Goal: Information Seeking & Learning: Compare options

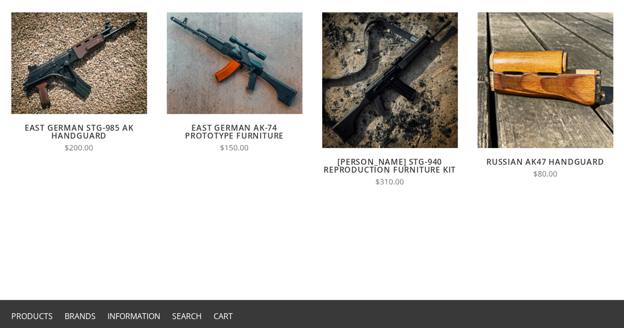
scroll to position [148, 0]
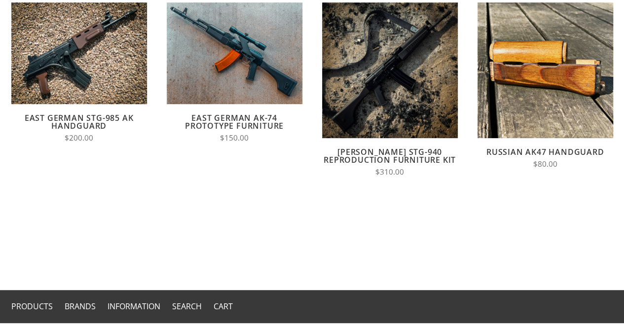
click at [552, 154] on link "Russian AK47 Handguard" at bounding box center [546, 152] width 118 height 11
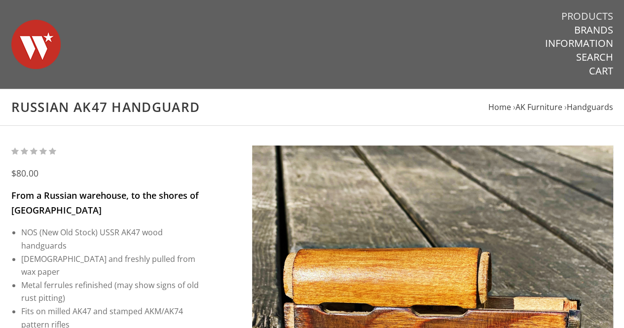
click at [590, 16] on link "Products" at bounding box center [588, 16] width 52 height 13
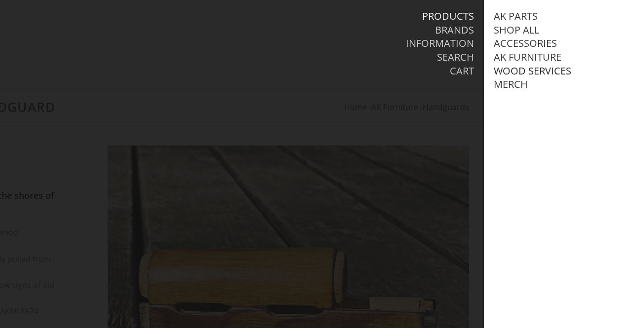
click at [509, 72] on link "Wood Services" at bounding box center [531, 71] width 77 height 13
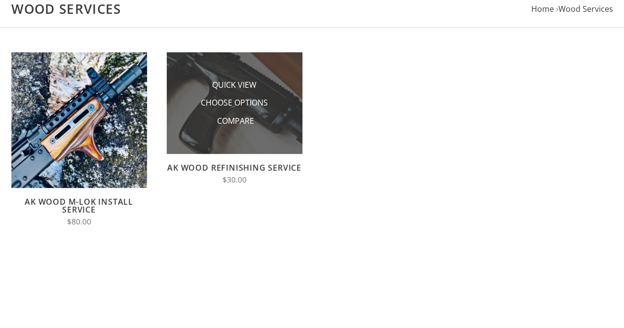
scroll to position [99, 0]
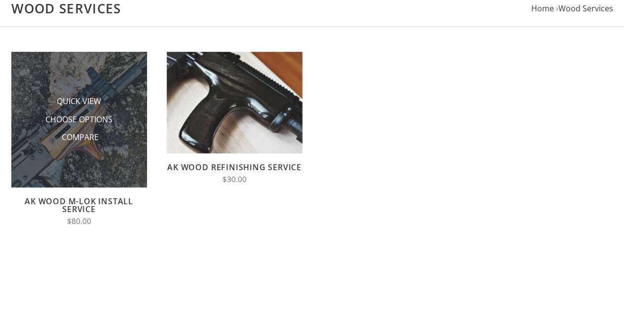
click at [84, 173] on img at bounding box center [79, 120] width 136 height 136
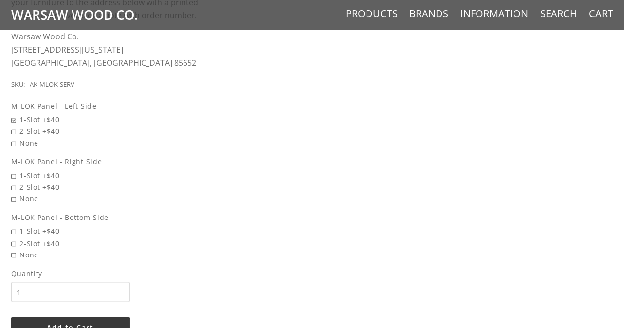
scroll to position [691, 0]
click at [13, 134] on span "2-Slot +$40" at bounding box center [105, 130] width 189 height 11
click at [13, 125] on input "2-Slot +$40" at bounding box center [80, 125] width 138 height 0
radio input "true"
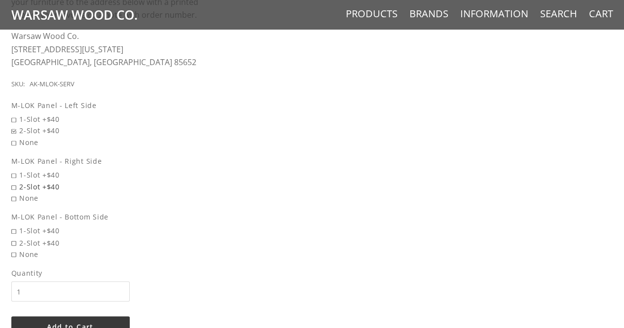
click at [13, 187] on span "2-Slot +$40" at bounding box center [105, 186] width 189 height 11
click at [13, 182] on input "2-Slot +$40" at bounding box center [80, 181] width 138 height 0
radio input "true"
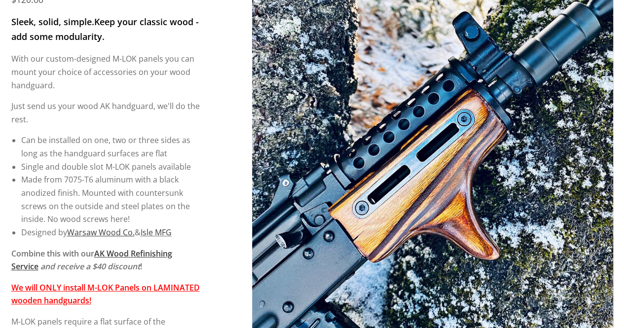
scroll to position [197, 0]
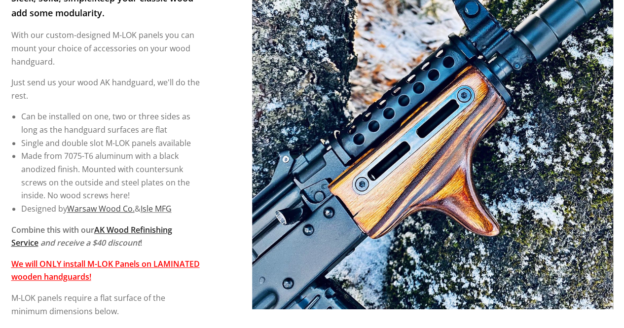
click at [156, 232] on u "AK Wood Refinishing Service" at bounding box center [91, 237] width 161 height 24
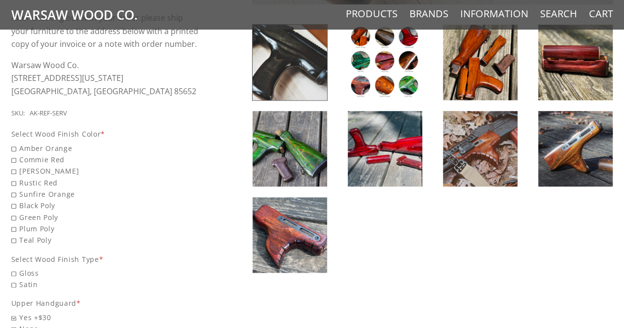
scroll to position [345, 0]
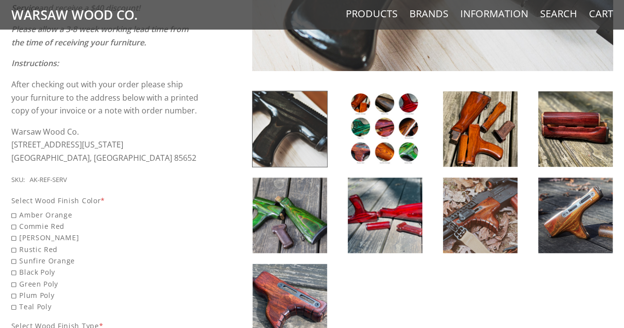
click at [389, 128] on img at bounding box center [385, 128] width 75 height 75
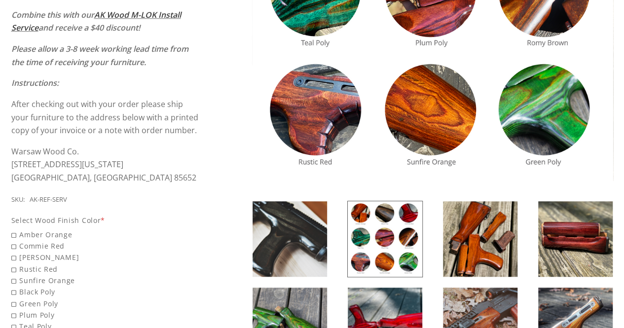
scroll to position [395, 0]
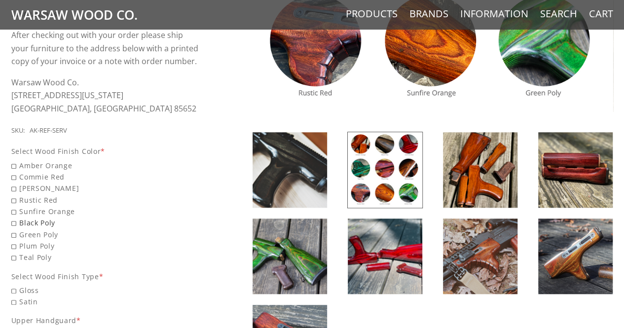
click at [13, 226] on span "Black Poly" at bounding box center [105, 222] width 189 height 11
click at [13, 218] on input "Black Poly" at bounding box center [80, 217] width 138 height 0
radio input "true"
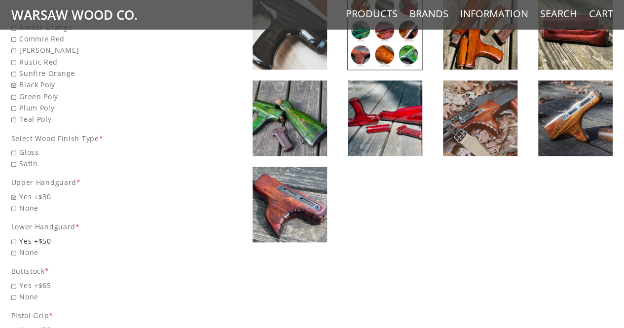
scroll to position [543, 0]
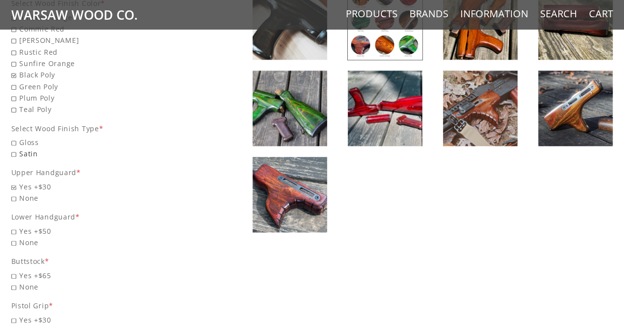
click at [14, 155] on span "Satin" at bounding box center [105, 153] width 189 height 11
click at [14, 149] on input "Satin" at bounding box center [80, 148] width 138 height 0
radio input "true"
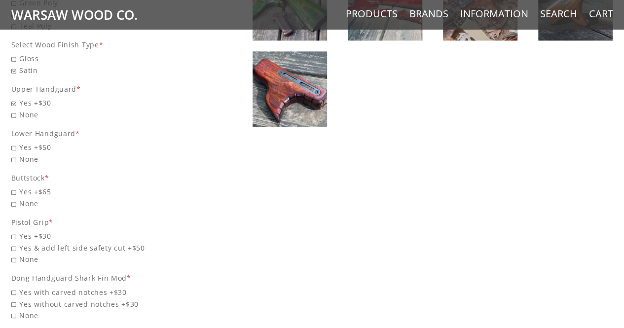
scroll to position [663, 0]
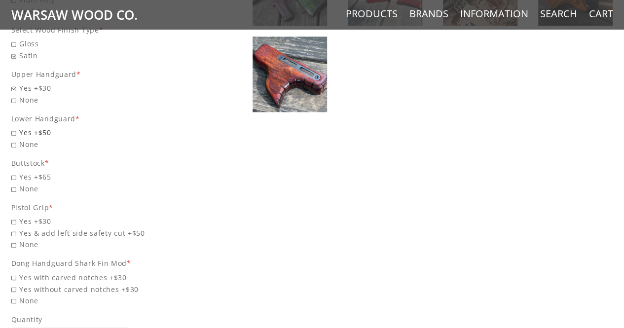
click at [18, 131] on span "Yes +$50" at bounding box center [105, 132] width 189 height 11
click at [18, 127] on input "Yes +$50" at bounding box center [80, 127] width 138 height 0
radio input "true"
click at [16, 187] on span "None" at bounding box center [105, 188] width 189 height 11
click at [16, 184] on input "None" at bounding box center [80, 183] width 138 height 0
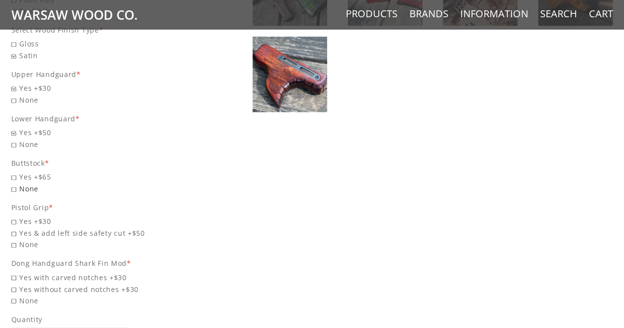
radio input "true"
click at [15, 244] on span "None" at bounding box center [105, 244] width 189 height 11
click at [15, 239] on input "None" at bounding box center [80, 239] width 138 height 0
radio input "true"
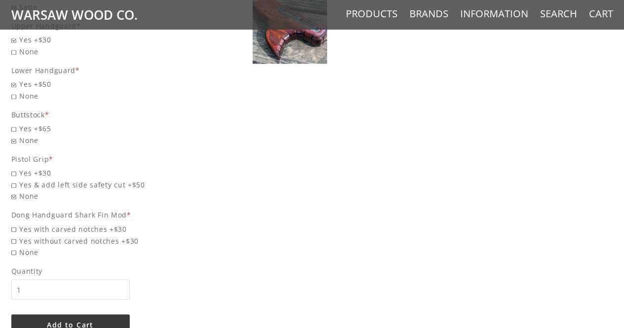
scroll to position [762, 0]
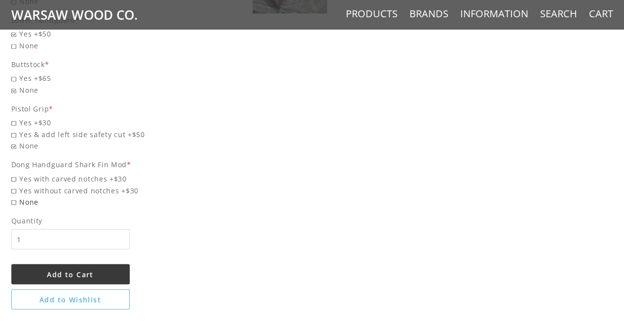
click at [14, 205] on span "None" at bounding box center [105, 201] width 189 height 11
click at [14, 196] on input "None" at bounding box center [80, 196] width 138 height 0
radio input "true"
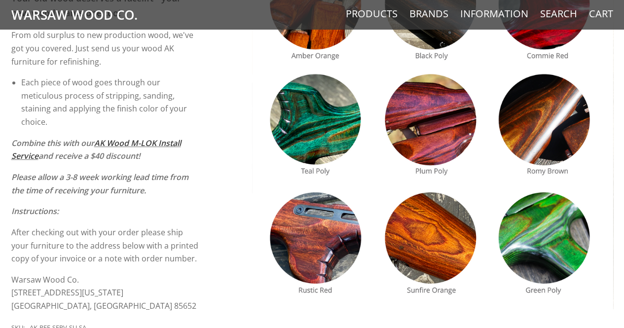
scroll to position [416, 0]
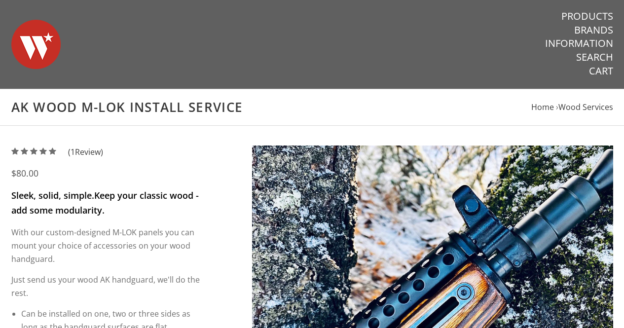
scroll to position [197, 0]
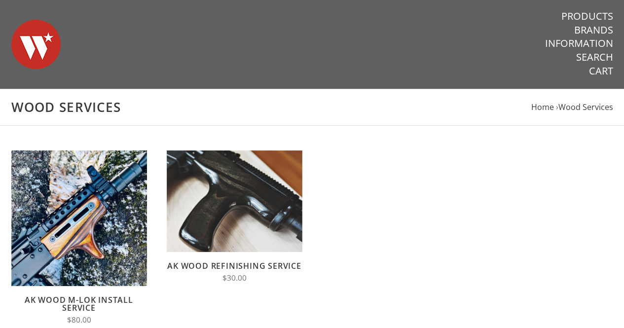
scroll to position [99, 0]
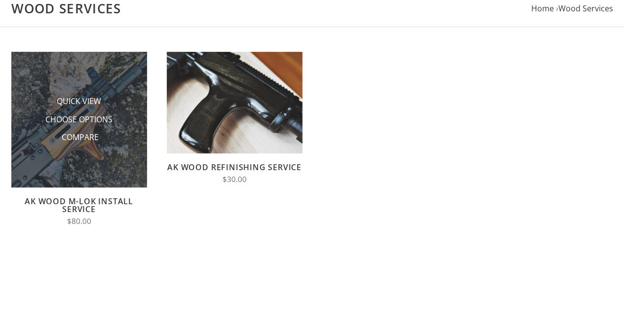
click at [106, 108] on ul "Quick View Choose Options Compare" at bounding box center [79, 119] width 99 height 54
click at [120, 135] on li "Compare" at bounding box center [79, 137] width 99 height 18
click at [80, 120] on span "Choose Options" at bounding box center [78, 120] width 67 height 12
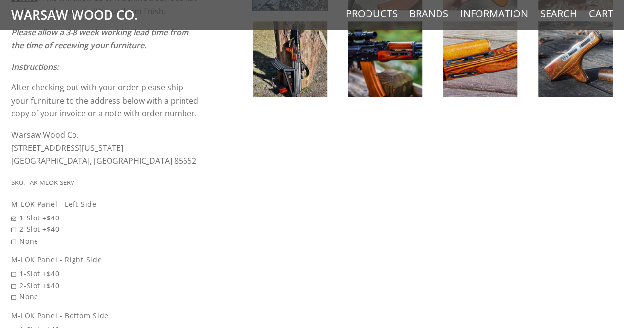
scroll to position [444, 0]
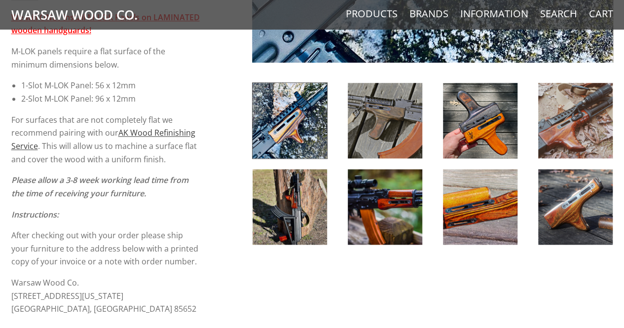
click at [510, 212] on img at bounding box center [480, 206] width 75 height 75
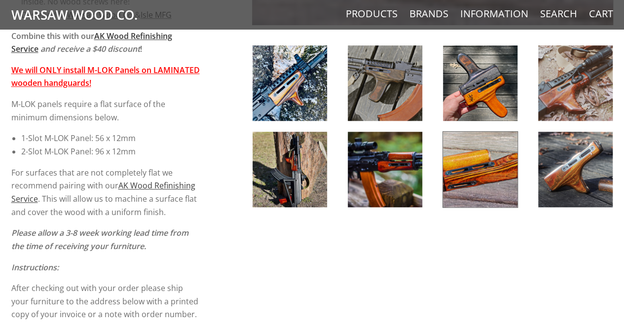
scroll to position [395, 0]
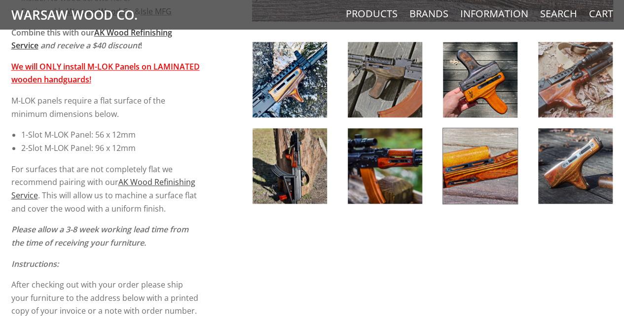
click at [591, 82] on img at bounding box center [575, 79] width 75 height 75
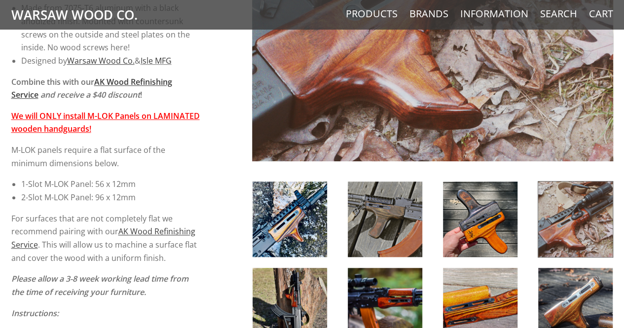
scroll to position [444, 0]
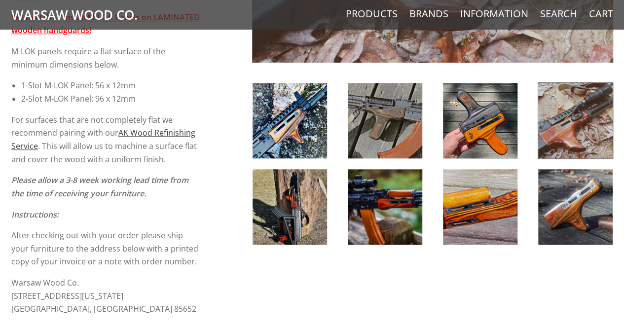
click at [499, 140] on img at bounding box center [480, 120] width 75 height 75
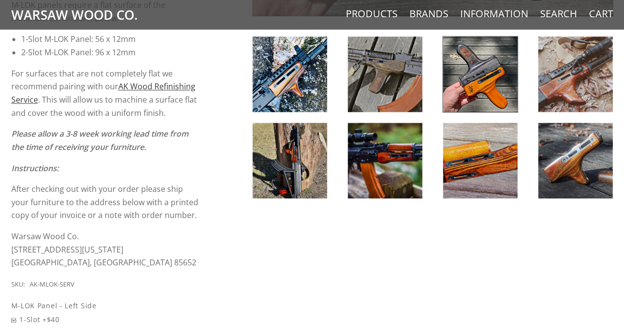
scroll to position [493, 0]
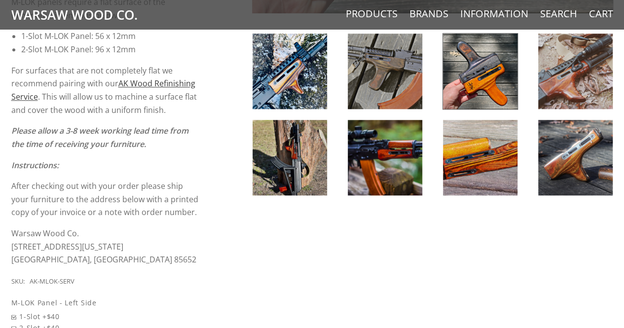
click at [301, 156] on img at bounding box center [290, 157] width 75 height 75
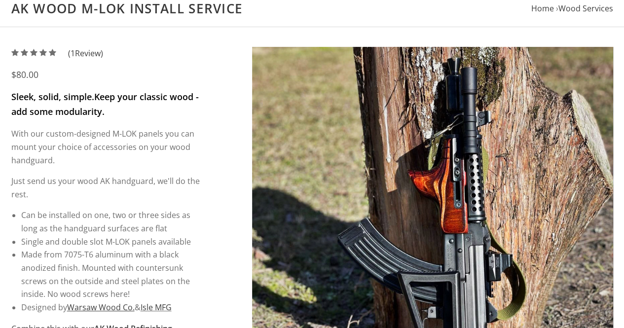
scroll to position [296, 0]
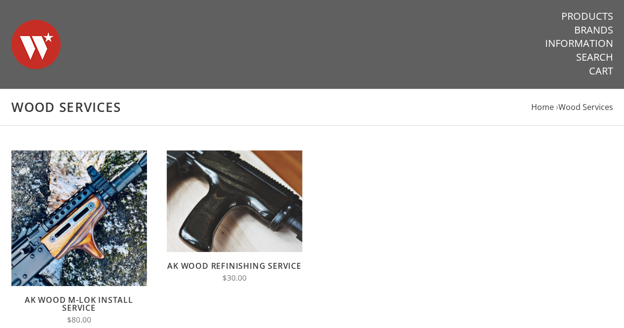
scroll to position [99, 0]
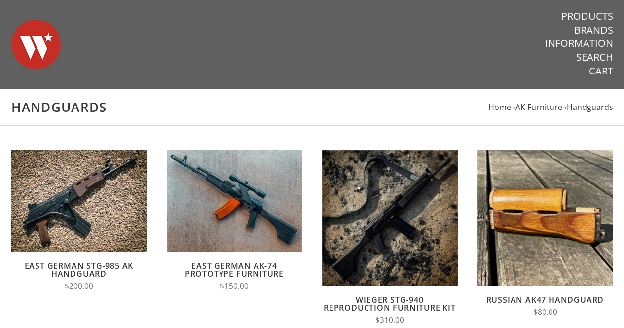
scroll to position [101, 0]
